Goal: Transaction & Acquisition: Purchase product/service

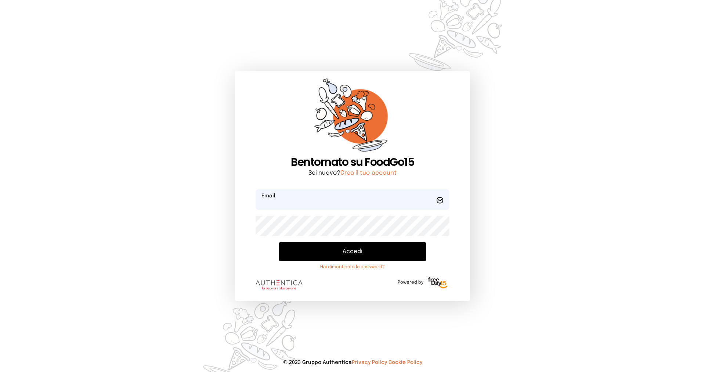
type input "**********"
click at [360, 248] on button "Accedi" at bounding box center [352, 251] width 147 height 19
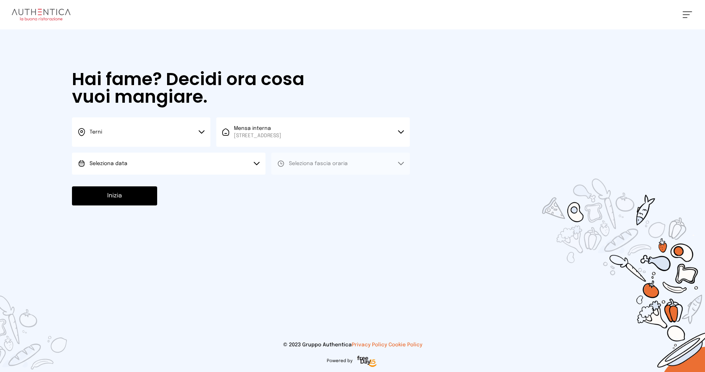
click at [215, 160] on button "Seleziona data" at bounding box center [168, 164] width 193 height 22
click at [204, 180] on li "[DATE], [DATE]" at bounding box center [168, 184] width 193 height 19
click at [327, 166] on span "Seleziona fascia oraria" at bounding box center [318, 163] width 59 height 5
click at [323, 186] on li "Pranzo" at bounding box center [340, 184] width 138 height 19
click at [106, 197] on button "Inizia" at bounding box center [114, 196] width 85 height 19
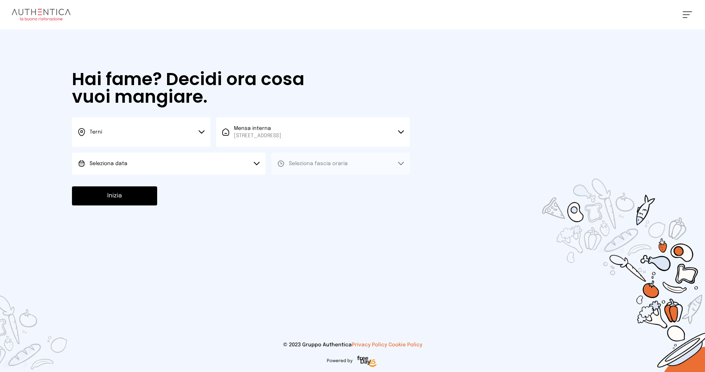
click at [173, 165] on button "Seleziona data" at bounding box center [168, 164] width 193 height 22
click at [141, 189] on li "[DATE], [DATE]" at bounding box center [168, 184] width 193 height 19
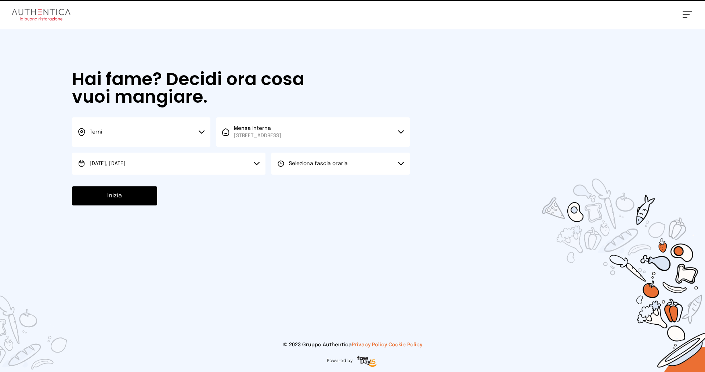
click at [357, 163] on button "Seleziona fascia oraria" at bounding box center [340, 164] width 138 height 22
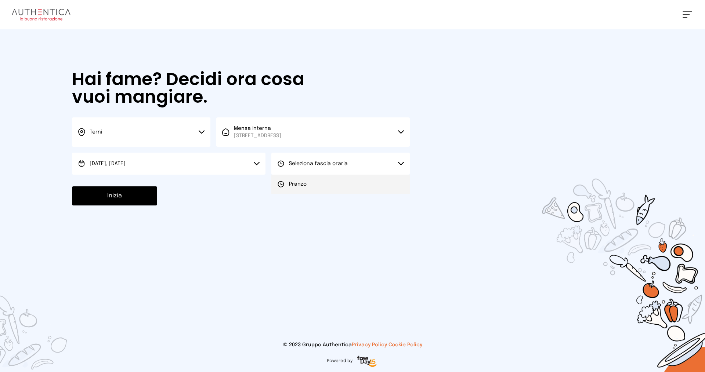
click at [325, 183] on li "Pranzo" at bounding box center [340, 184] width 138 height 19
click at [144, 197] on button "Inizia" at bounding box center [114, 196] width 85 height 19
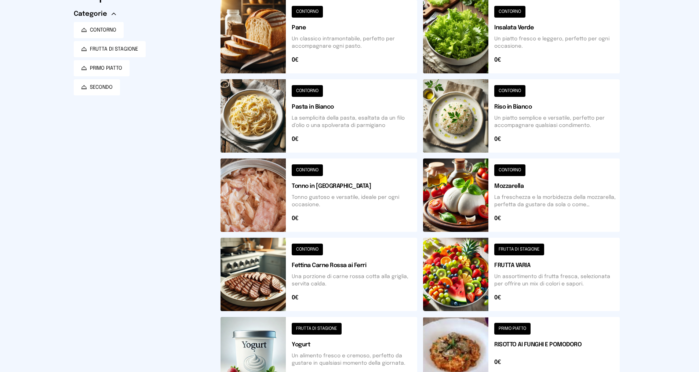
scroll to position [37, 0]
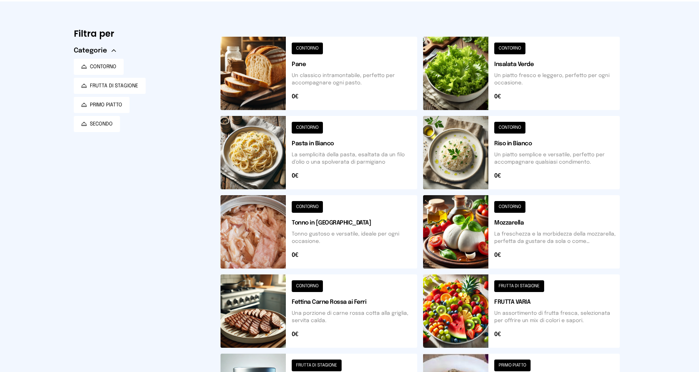
click at [515, 154] on button at bounding box center [521, 152] width 197 height 73
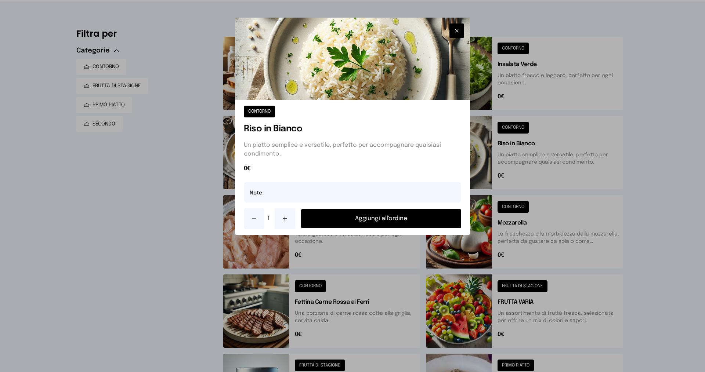
click at [319, 218] on button "Aggiungi all'ordine" at bounding box center [381, 218] width 160 height 19
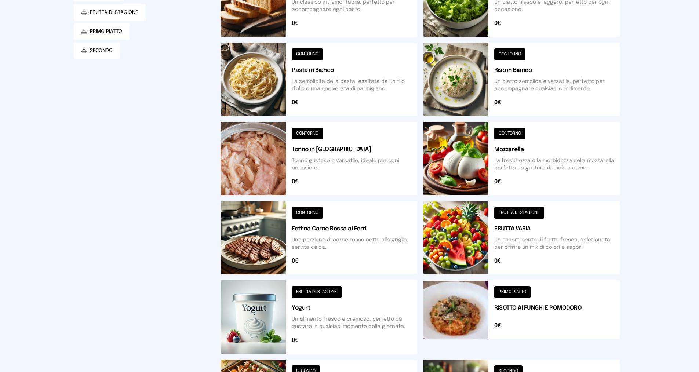
scroll to position [220, 0]
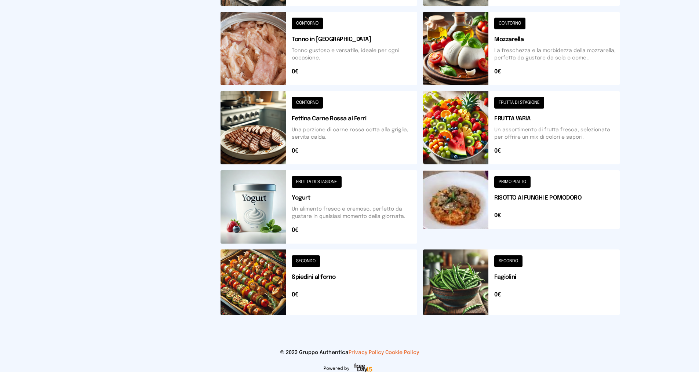
click at [529, 126] on button at bounding box center [521, 127] width 197 height 73
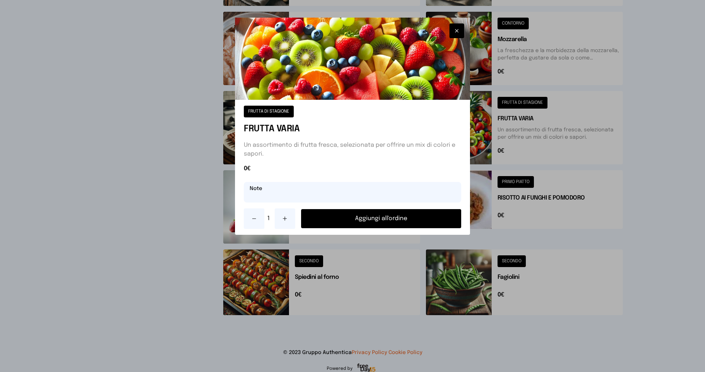
click at [356, 192] on input "text" at bounding box center [352, 192] width 217 height 21
type input "******"
click at [371, 220] on button "Aggiungi all'ordine" at bounding box center [381, 218] width 160 height 19
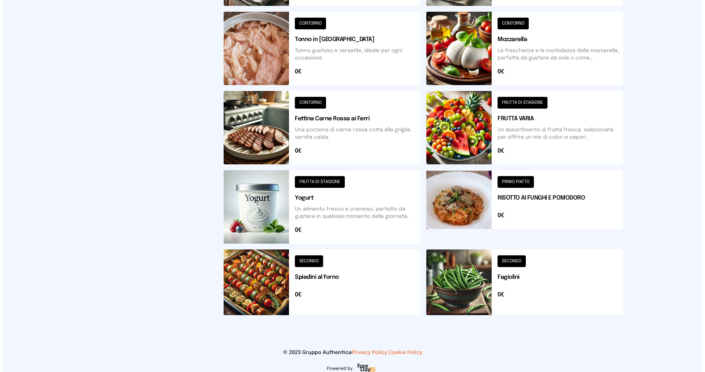
scroll to position [0, 0]
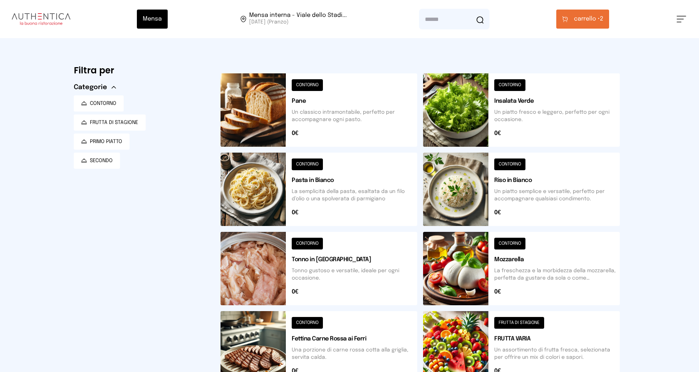
click at [589, 18] on span "carrello •" at bounding box center [587, 19] width 26 height 9
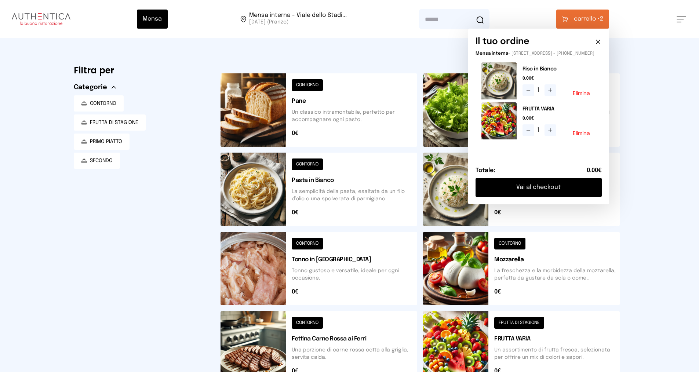
click at [515, 194] on button "Vai al checkout" at bounding box center [539, 187] width 126 height 19
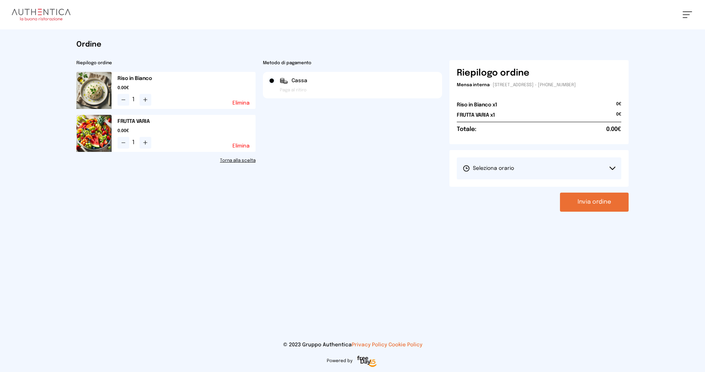
click at [502, 163] on button "Seleziona orario" at bounding box center [539, 169] width 164 height 22
click at [482, 188] on span "1° Turno (13:00 - 15:00)" at bounding box center [490, 188] width 55 height 7
click at [589, 202] on button "Invia ordine" at bounding box center [594, 202] width 69 height 19
